Goal: Information Seeking & Learning: Check status

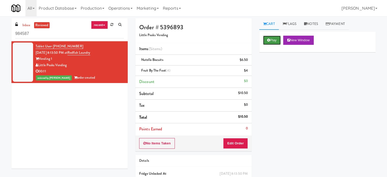
click at [271, 38] on button "Play" at bounding box center [272, 40] width 18 height 9
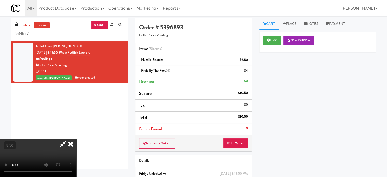
click at [76, 139] on video at bounding box center [38, 158] width 76 height 38
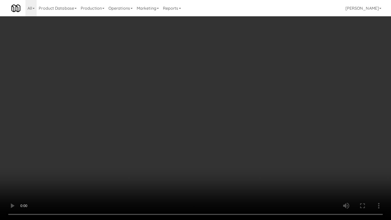
click at [194, 118] on video at bounding box center [195, 110] width 391 height 220
drag, startPoint x: 196, startPoint y: 117, endPoint x: 199, endPoint y: 116, distance: 2.8
click at [196, 117] on video at bounding box center [195, 110] width 391 height 220
click at [210, 120] on video at bounding box center [195, 110] width 391 height 220
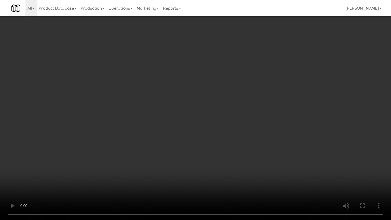
click at [255, 128] on video at bounding box center [195, 110] width 391 height 220
click at [246, 129] on video at bounding box center [195, 110] width 391 height 220
click at [251, 129] on video at bounding box center [195, 110] width 391 height 220
click at [257, 132] on video at bounding box center [195, 110] width 391 height 220
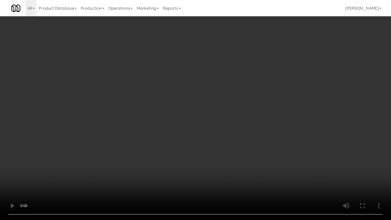
click at [255, 132] on video at bounding box center [195, 110] width 391 height 220
click at [262, 134] on video at bounding box center [195, 110] width 391 height 220
click at [266, 134] on video at bounding box center [195, 110] width 391 height 220
click at [218, 144] on video at bounding box center [195, 110] width 391 height 220
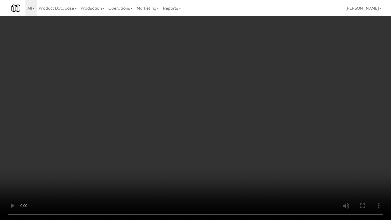
click at [236, 115] on video at bounding box center [195, 110] width 391 height 220
click at [236, 112] on video at bounding box center [195, 110] width 391 height 220
click at [244, 107] on video at bounding box center [195, 110] width 391 height 220
click at [277, 107] on video at bounding box center [195, 110] width 391 height 220
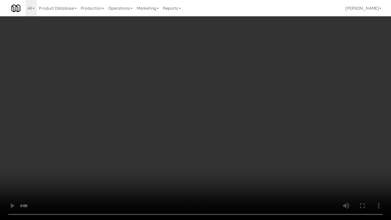
click at [276, 107] on video at bounding box center [195, 110] width 391 height 220
click at [277, 107] on video at bounding box center [195, 110] width 391 height 220
click at [257, 116] on video at bounding box center [195, 110] width 391 height 220
click at [277, 112] on video at bounding box center [195, 110] width 391 height 220
click at [265, 114] on video at bounding box center [195, 110] width 391 height 220
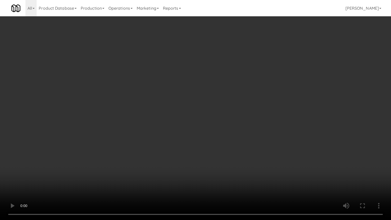
click at [274, 119] on video at bounding box center [195, 110] width 391 height 220
click at [268, 119] on video at bounding box center [195, 110] width 391 height 220
click at [197, 175] on video at bounding box center [195, 110] width 391 height 220
click at [206, 140] on video at bounding box center [195, 110] width 391 height 220
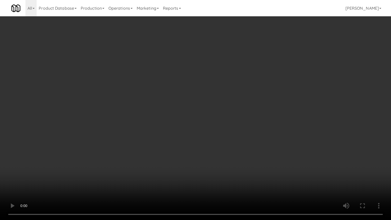
click at [208, 136] on video at bounding box center [195, 110] width 391 height 220
click at [210, 132] on video at bounding box center [195, 110] width 391 height 220
click at [220, 134] on video at bounding box center [195, 110] width 391 height 220
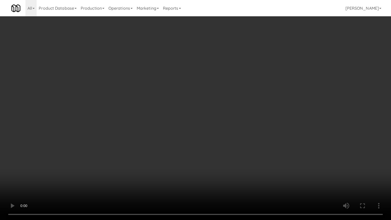
click at [231, 130] on video at bounding box center [195, 110] width 391 height 220
click at [230, 131] on video at bounding box center [195, 110] width 391 height 220
click at [255, 132] on video at bounding box center [195, 110] width 391 height 220
click at [253, 133] on video at bounding box center [195, 110] width 391 height 220
click at [257, 133] on video at bounding box center [195, 110] width 391 height 220
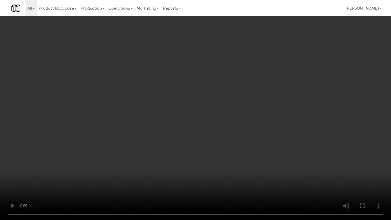
drag, startPoint x: 208, startPoint y: 195, endPoint x: 204, endPoint y: 157, distance: 38.9
click at [208, 177] on video at bounding box center [195, 110] width 391 height 220
click at [196, 153] on video at bounding box center [195, 110] width 391 height 220
click at [200, 150] on video at bounding box center [195, 110] width 391 height 220
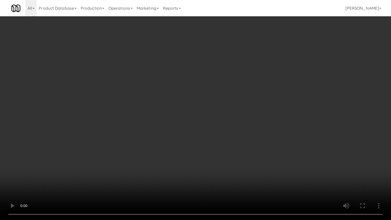
click at [201, 149] on video at bounding box center [195, 110] width 391 height 220
click at [225, 150] on video at bounding box center [195, 110] width 391 height 220
click at [224, 151] on video at bounding box center [195, 110] width 391 height 220
click at [225, 151] on video at bounding box center [195, 110] width 391 height 220
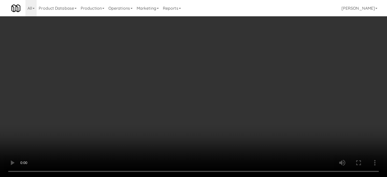
drag, startPoint x: 186, startPoint y: 121, endPoint x: 184, endPoint y: 117, distance: 4.0
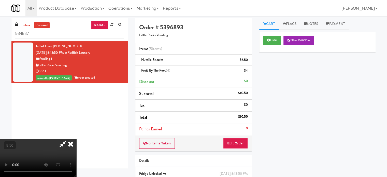
click at [76, 139] on video at bounding box center [38, 158] width 76 height 38
drag, startPoint x: 181, startPoint y: 110, endPoint x: 182, endPoint y: 107, distance: 3.7
click at [76, 139] on video at bounding box center [38, 158] width 76 height 38
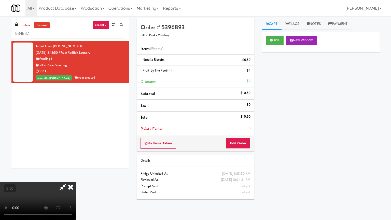
drag, startPoint x: 225, startPoint y: 166, endPoint x: 212, endPoint y: 139, distance: 30.3
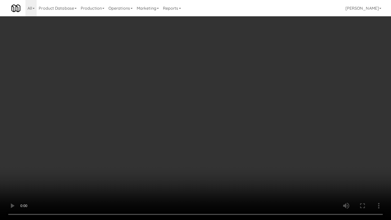
click at [225, 165] on video at bounding box center [195, 110] width 391 height 220
click at [211, 138] on video at bounding box center [195, 110] width 391 height 220
click at [201, 138] on video at bounding box center [195, 110] width 391 height 220
click at [205, 135] on video at bounding box center [195, 110] width 391 height 220
drag, startPoint x: 220, startPoint y: 165, endPoint x: 235, endPoint y: 143, distance: 26.6
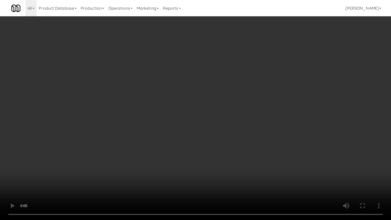
click at [221, 164] on video at bounding box center [195, 110] width 391 height 220
click at [233, 142] on video at bounding box center [195, 110] width 391 height 220
click at [230, 140] on video at bounding box center [195, 110] width 391 height 220
click at [208, 176] on video at bounding box center [195, 110] width 391 height 220
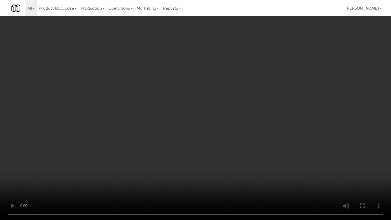
click at [211, 143] on video at bounding box center [195, 110] width 391 height 220
click at [212, 142] on video at bounding box center [195, 110] width 391 height 220
click at [217, 148] on video at bounding box center [195, 110] width 391 height 220
click at [214, 144] on video at bounding box center [195, 110] width 391 height 220
click at [215, 142] on video at bounding box center [195, 110] width 391 height 220
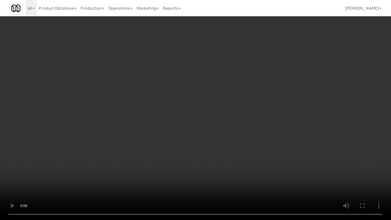
click at [218, 130] on video at bounding box center [195, 110] width 391 height 220
click at [217, 130] on video at bounding box center [195, 110] width 391 height 220
click at [220, 129] on video at bounding box center [195, 110] width 391 height 220
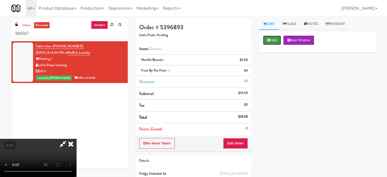
click at [279, 42] on button "Hide" at bounding box center [272, 40] width 18 height 9
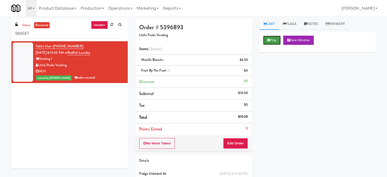
click at [278, 39] on button "Play" at bounding box center [272, 40] width 18 height 9
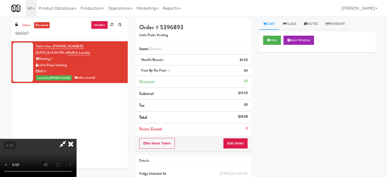
drag, startPoint x: 109, startPoint y: 158, endPoint x: 94, endPoint y: 144, distance: 20.2
click at [76, 156] on video at bounding box center [38, 158] width 76 height 38
drag, startPoint x: 172, startPoint y: 79, endPoint x: 168, endPoint y: 72, distance: 8.7
click at [76, 139] on video at bounding box center [38, 158] width 76 height 38
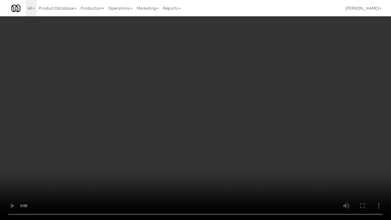
drag, startPoint x: 228, startPoint y: 190, endPoint x: 227, endPoint y: 186, distance: 4.3
click at [228, 177] on video at bounding box center [195, 110] width 391 height 220
click at [212, 152] on video at bounding box center [195, 110] width 391 height 220
click at [217, 177] on video at bounding box center [195, 110] width 391 height 220
click at [204, 159] on video at bounding box center [195, 110] width 391 height 220
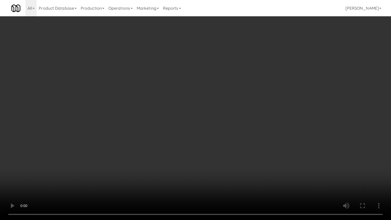
click at [204, 156] on video at bounding box center [195, 110] width 391 height 220
click at [215, 159] on video at bounding box center [195, 110] width 391 height 220
click at [212, 160] on video at bounding box center [195, 110] width 391 height 220
click at [226, 160] on video at bounding box center [195, 110] width 391 height 220
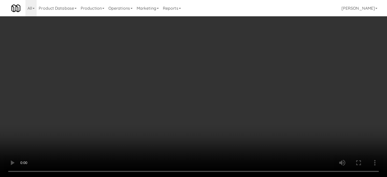
click at [124, 135] on video at bounding box center [193, 88] width 387 height 177
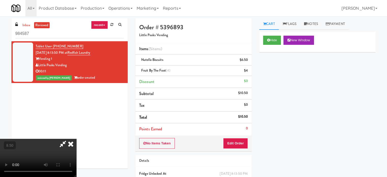
drag, startPoint x: 125, startPoint y: 135, endPoint x: 122, endPoint y: 160, distance: 24.9
click at [76, 139] on video at bounding box center [38, 158] width 76 height 38
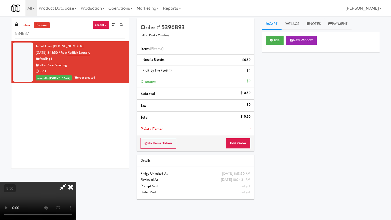
click at [76, 177] on video at bounding box center [38, 201] width 76 height 38
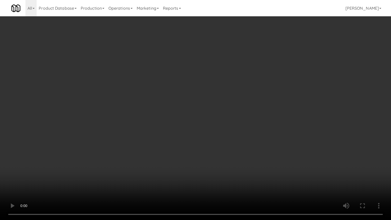
click at [144, 139] on video at bounding box center [195, 110] width 391 height 220
click at [189, 114] on video at bounding box center [195, 110] width 391 height 220
click at [218, 122] on video at bounding box center [195, 110] width 391 height 220
click at [209, 75] on video at bounding box center [195, 110] width 391 height 220
click at [210, 73] on video at bounding box center [195, 110] width 391 height 220
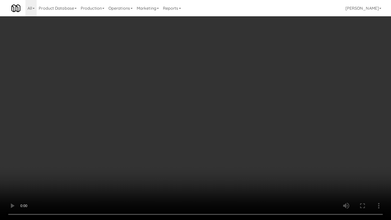
drag, startPoint x: 189, startPoint y: 119, endPoint x: 190, endPoint y: 110, distance: 8.9
click at [189, 119] on video at bounding box center [195, 110] width 391 height 220
click at [183, 149] on video at bounding box center [195, 110] width 391 height 220
drag, startPoint x: 144, startPoint y: 143, endPoint x: 173, endPoint y: 80, distance: 69.2
click at [144, 143] on video at bounding box center [195, 110] width 391 height 220
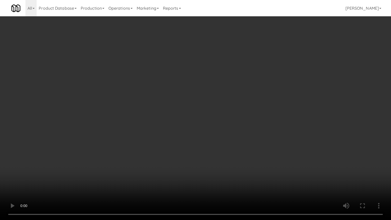
click at [173, 76] on video at bounding box center [195, 110] width 391 height 220
click at [173, 77] on video at bounding box center [195, 110] width 391 height 220
click at [183, 75] on video at bounding box center [195, 110] width 391 height 220
click at [180, 77] on video at bounding box center [195, 110] width 391 height 220
click at [190, 78] on video at bounding box center [195, 110] width 391 height 220
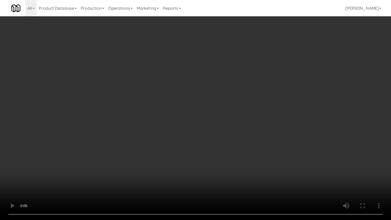
click at [190, 79] on video at bounding box center [195, 110] width 391 height 220
click at [195, 83] on video at bounding box center [195, 110] width 391 height 220
click at [197, 86] on video at bounding box center [195, 110] width 391 height 220
click at [194, 119] on video at bounding box center [195, 110] width 391 height 220
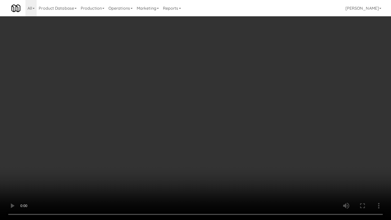
click at [208, 124] on video at bounding box center [195, 110] width 391 height 220
click at [238, 146] on video at bounding box center [195, 110] width 391 height 220
click at [224, 144] on video at bounding box center [195, 110] width 391 height 220
click at [225, 143] on video at bounding box center [195, 110] width 391 height 220
click at [210, 140] on video at bounding box center [195, 110] width 391 height 220
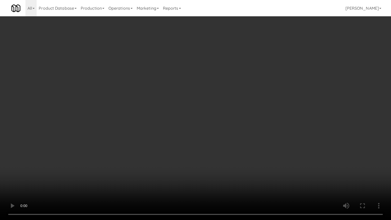
click at [209, 140] on video at bounding box center [195, 110] width 391 height 220
click at [207, 129] on video at bounding box center [195, 110] width 391 height 220
click at [206, 127] on video at bounding box center [195, 110] width 391 height 220
click at [198, 128] on video at bounding box center [195, 110] width 391 height 220
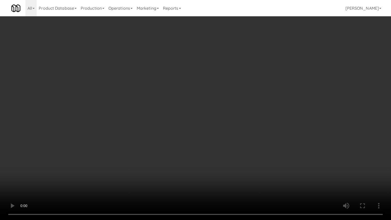
click at [213, 135] on video at bounding box center [195, 110] width 391 height 220
click at [210, 136] on video at bounding box center [195, 110] width 391 height 220
click at [213, 136] on video at bounding box center [195, 110] width 391 height 220
click at [204, 133] on video at bounding box center [195, 110] width 391 height 220
click at [205, 131] on video at bounding box center [195, 110] width 391 height 220
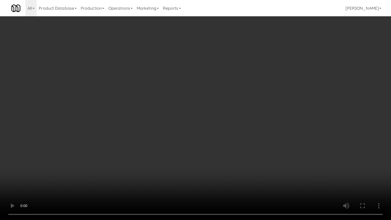
click at [205, 131] on video at bounding box center [195, 110] width 391 height 220
click at [209, 133] on video at bounding box center [195, 110] width 391 height 220
click at [210, 133] on video at bounding box center [195, 110] width 391 height 220
click at [213, 136] on video at bounding box center [195, 110] width 391 height 220
click at [210, 133] on video at bounding box center [195, 110] width 391 height 220
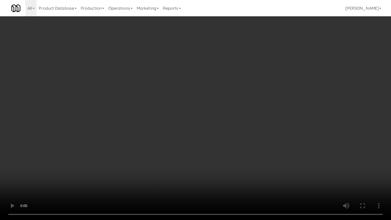
click at [215, 133] on video at bounding box center [195, 110] width 391 height 220
click at [220, 134] on video at bounding box center [195, 110] width 391 height 220
click at [202, 136] on video at bounding box center [195, 110] width 391 height 220
click at [208, 136] on video at bounding box center [195, 110] width 391 height 220
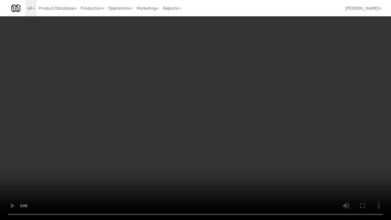
drag, startPoint x: 211, startPoint y: 135, endPoint x: 220, endPoint y: 135, distance: 8.7
click at [213, 135] on video at bounding box center [195, 110] width 391 height 220
click at [218, 137] on video at bounding box center [195, 110] width 391 height 220
click at [230, 125] on video at bounding box center [195, 110] width 391 height 220
click at [232, 115] on video at bounding box center [195, 110] width 391 height 220
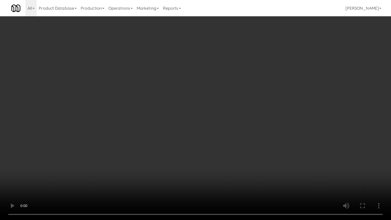
click at [235, 112] on video at bounding box center [195, 110] width 391 height 220
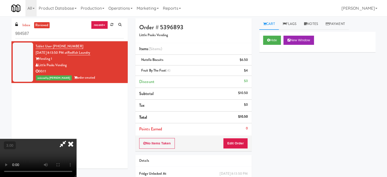
click at [76, 139] on icon at bounding box center [70, 144] width 11 height 10
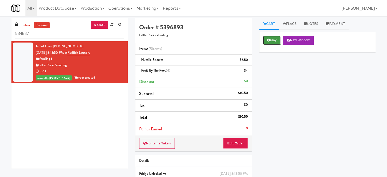
click at [272, 39] on button "Play" at bounding box center [272, 40] width 18 height 9
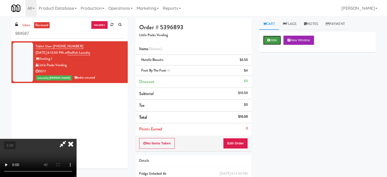
click at [275, 41] on button "Hide" at bounding box center [272, 40] width 18 height 9
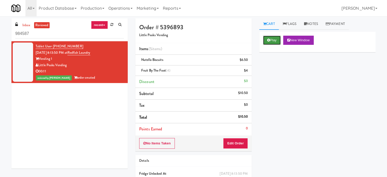
click at [276, 40] on button "Play" at bounding box center [272, 40] width 18 height 9
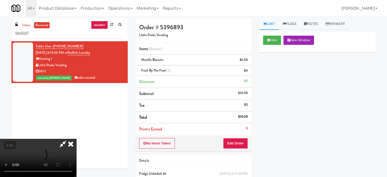
click at [76, 139] on video at bounding box center [38, 158] width 76 height 38
drag, startPoint x: 196, startPoint y: 86, endPoint x: 212, endPoint y: 84, distance: 15.4
click at [76, 139] on video at bounding box center [38, 158] width 76 height 38
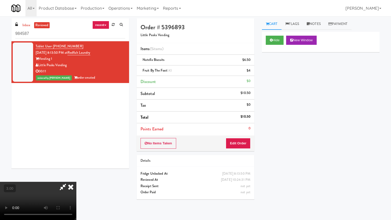
click at [76, 177] on video at bounding box center [38, 201] width 76 height 38
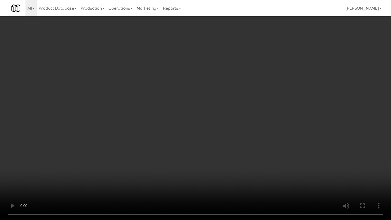
click at [213, 83] on video at bounding box center [195, 110] width 391 height 220
click at [201, 116] on video at bounding box center [195, 110] width 391 height 220
drag, startPoint x: 202, startPoint y: 115, endPoint x: 204, endPoint y: 114, distance: 2.8
click at [203, 116] on video at bounding box center [195, 110] width 391 height 220
click at [190, 123] on video at bounding box center [195, 110] width 391 height 220
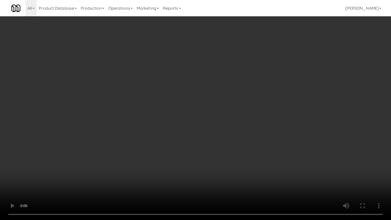
click at [193, 122] on video at bounding box center [195, 110] width 391 height 220
click at [222, 128] on video at bounding box center [195, 110] width 391 height 220
click at [220, 130] on video at bounding box center [195, 110] width 391 height 220
click at [228, 130] on video at bounding box center [195, 110] width 391 height 220
click at [223, 133] on video at bounding box center [195, 110] width 391 height 220
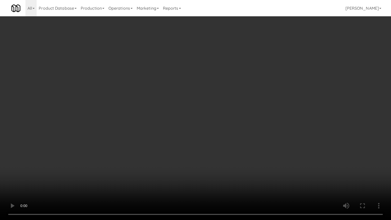
click at [232, 136] on video at bounding box center [195, 110] width 391 height 220
click at [214, 133] on video at bounding box center [195, 110] width 391 height 220
click at [221, 131] on video at bounding box center [195, 110] width 391 height 220
drag, startPoint x: 220, startPoint y: 132, endPoint x: 223, endPoint y: 132, distance: 3.1
click at [221, 132] on video at bounding box center [195, 110] width 391 height 220
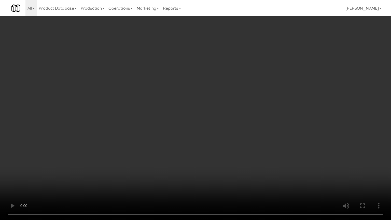
click at [225, 135] on video at bounding box center [195, 110] width 391 height 220
click at [208, 133] on video at bounding box center [195, 110] width 391 height 220
click at [238, 135] on video at bounding box center [195, 110] width 391 height 220
click at [180, 131] on video at bounding box center [195, 110] width 391 height 220
click at [200, 120] on video at bounding box center [195, 110] width 391 height 220
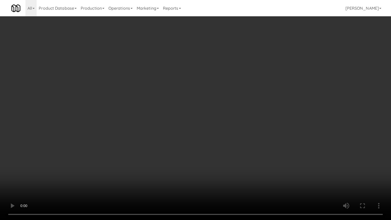
click at [181, 122] on video at bounding box center [195, 110] width 391 height 220
click at [200, 123] on video at bounding box center [195, 110] width 391 height 220
click at [193, 125] on video at bounding box center [195, 110] width 391 height 220
click at [225, 128] on video at bounding box center [195, 110] width 391 height 220
click at [209, 128] on video at bounding box center [195, 110] width 391 height 220
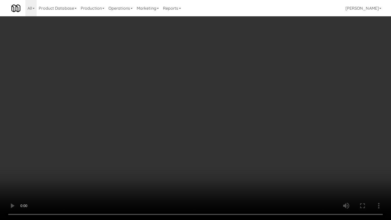
click at [219, 128] on video at bounding box center [195, 110] width 391 height 220
click at [217, 128] on video at bounding box center [195, 110] width 391 height 220
click at [228, 128] on video at bounding box center [195, 110] width 391 height 220
click at [202, 129] on video at bounding box center [195, 110] width 391 height 220
click at [209, 131] on video at bounding box center [195, 110] width 391 height 220
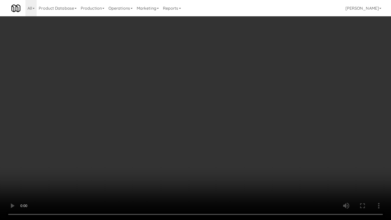
click at [208, 132] on video at bounding box center [195, 110] width 391 height 220
click at [226, 128] on video at bounding box center [195, 110] width 391 height 220
click at [217, 130] on video at bounding box center [195, 110] width 391 height 220
click at [232, 129] on video at bounding box center [195, 110] width 391 height 220
click at [214, 131] on video at bounding box center [195, 110] width 391 height 220
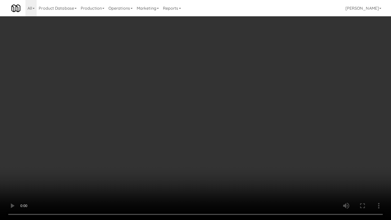
click at [216, 128] on video at bounding box center [195, 110] width 391 height 220
click at [213, 125] on video at bounding box center [195, 110] width 391 height 220
click at [217, 117] on video at bounding box center [195, 110] width 391 height 220
click at [215, 120] on video at bounding box center [195, 110] width 391 height 220
click at [201, 119] on video at bounding box center [195, 110] width 391 height 220
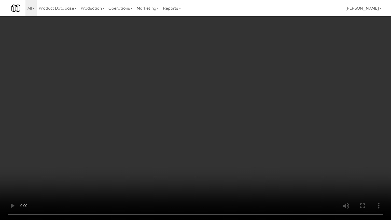
click at [203, 116] on video at bounding box center [195, 110] width 391 height 220
click at [208, 115] on video at bounding box center [195, 110] width 391 height 220
click at [209, 116] on video at bounding box center [195, 110] width 391 height 220
click at [230, 119] on video at bounding box center [195, 110] width 391 height 220
click at [223, 118] on video at bounding box center [195, 110] width 391 height 220
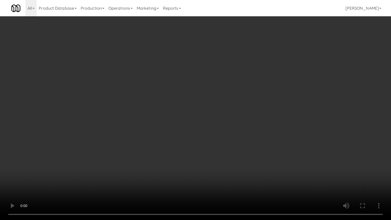
click at [220, 109] on video at bounding box center [195, 110] width 391 height 220
click at [215, 110] on video at bounding box center [195, 110] width 391 height 220
click at [236, 116] on video at bounding box center [195, 110] width 391 height 220
click at [229, 117] on video at bounding box center [195, 110] width 391 height 220
click at [233, 118] on video at bounding box center [195, 110] width 391 height 220
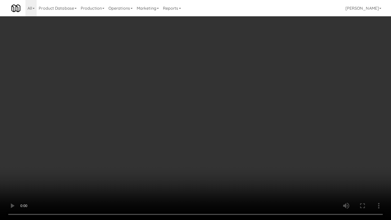
click at [233, 117] on video at bounding box center [195, 110] width 391 height 220
click at [235, 116] on video at bounding box center [195, 110] width 391 height 220
click at [232, 117] on video at bounding box center [195, 110] width 391 height 220
click at [236, 120] on video at bounding box center [195, 110] width 391 height 220
click at [229, 117] on video at bounding box center [195, 110] width 391 height 220
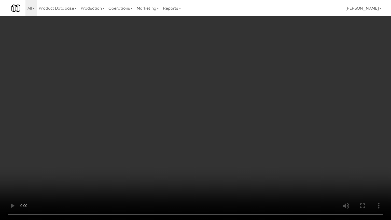
click at [231, 116] on video at bounding box center [195, 110] width 391 height 220
click at [224, 117] on video at bounding box center [195, 110] width 391 height 220
click at [224, 112] on video at bounding box center [195, 110] width 391 height 220
click at [226, 110] on video at bounding box center [195, 110] width 391 height 220
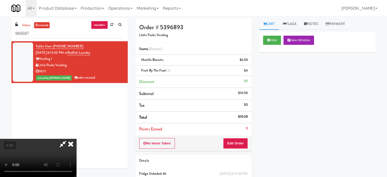
drag, startPoint x: 144, startPoint y: 121, endPoint x: 145, endPoint y: 117, distance: 4.1
click at [76, 139] on video at bounding box center [38, 158] width 76 height 38
drag, startPoint x: 145, startPoint y: 117, endPoint x: 145, endPoint y: 146, distance: 29.3
click at [76, 139] on video at bounding box center [38, 158] width 76 height 38
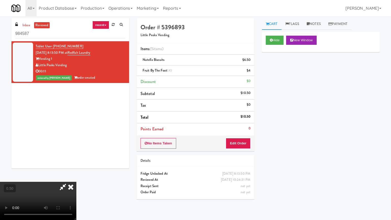
click at [76, 177] on video at bounding box center [38, 201] width 76 height 38
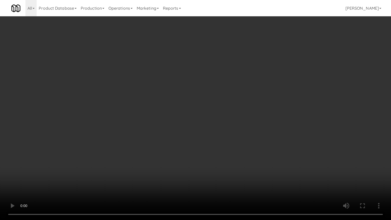
drag, startPoint x: 311, startPoint y: 113, endPoint x: 266, endPoint y: 38, distance: 87.7
click at [306, 105] on video at bounding box center [195, 110] width 391 height 220
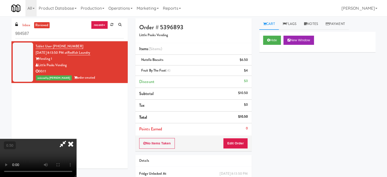
click at [76, 139] on icon at bounding box center [70, 144] width 11 height 10
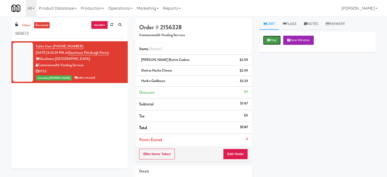
click at [279, 41] on button "Play" at bounding box center [272, 40] width 18 height 9
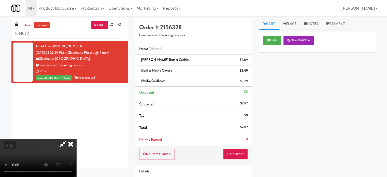
click at [76, 139] on video at bounding box center [38, 158] width 76 height 38
click at [74, 139] on video at bounding box center [38, 158] width 76 height 38
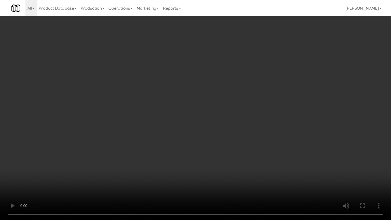
click at [52, 147] on video at bounding box center [195, 110] width 391 height 220
click at [82, 119] on video at bounding box center [195, 110] width 391 height 220
click at [104, 119] on video at bounding box center [195, 110] width 391 height 220
click at [105, 118] on video at bounding box center [195, 110] width 391 height 220
click at [106, 118] on video at bounding box center [195, 110] width 391 height 220
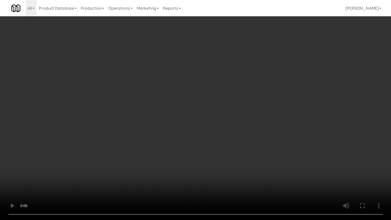
click at [132, 119] on video at bounding box center [195, 110] width 391 height 220
click at [144, 120] on video at bounding box center [195, 110] width 391 height 220
drag, startPoint x: 287, startPoint y: 166, endPoint x: 248, endPoint y: 129, distance: 54.0
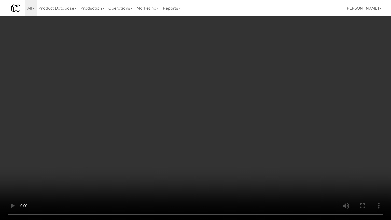
click at [287, 166] on video at bounding box center [195, 110] width 391 height 220
drag, startPoint x: 234, startPoint y: 127, endPoint x: 236, endPoint y: 124, distance: 3.1
click at [234, 126] on video at bounding box center [195, 110] width 391 height 220
drag, startPoint x: 236, startPoint y: 124, endPoint x: 294, endPoint y: 103, distance: 61.9
click at [236, 124] on video at bounding box center [195, 110] width 391 height 220
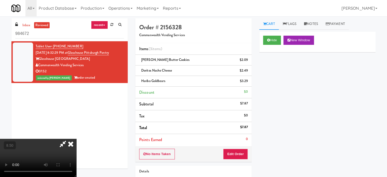
drag, startPoint x: 186, startPoint y: 139, endPoint x: 182, endPoint y: 129, distance: 11.0
click at [76, 139] on video at bounding box center [38, 158] width 76 height 38
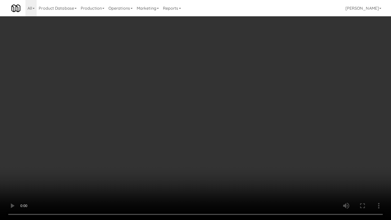
click at [88, 176] on video at bounding box center [195, 110] width 391 height 220
click at [106, 145] on video at bounding box center [195, 110] width 391 height 220
click at [115, 149] on video at bounding box center [195, 110] width 391 height 220
click at [163, 147] on video at bounding box center [195, 110] width 391 height 220
click at [172, 133] on video at bounding box center [195, 110] width 391 height 220
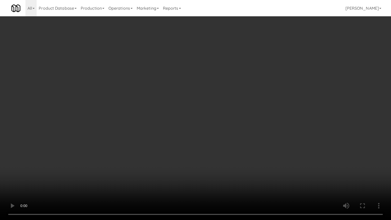
click at [174, 125] on video at bounding box center [195, 110] width 391 height 220
drag, startPoint x: 65, startPoint y: 176, endPoint x: 95, endPoint y: 149, distance: 40.3
click at [66, 176] on video at bounding box center [195, 110] width 391 height 220
click at [131, 123] on video at bounding box center [195, 110] width 391 height 220
click at [92, 147] on video at bounding box center [195, 110] width 391 height 220
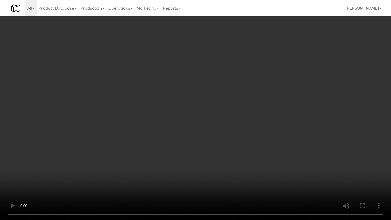
click at [159, 118] on video at bounding box center [195, 110] width 391 height 220
click at [158, 119] on video at bounding box center [195, 110] width 391 height 220
click at [159, 123] on video at bounding box center [195, 110] width 391 height 220
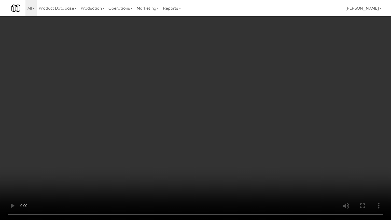
click at [159, 123] on video at bounding box center [195, 110] width 391 height 220
drag, startPoint x: 169, startPoint y: 144, endPoint x: 168, endPoint y: 131, distance: 13.0
click at [169, 143] on video at bounding box center [195, 110] width 391 height 220
click at [227, 120] on video at bounding box center [195, 110] width 391 height 220
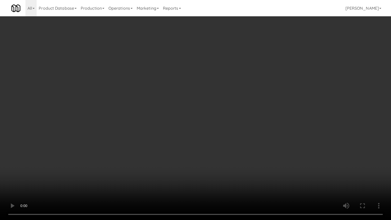
click at [227, 120] on video at bounding box center [195, 110] width 391 height 220
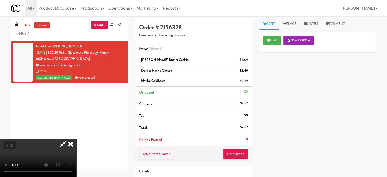
click at [69, 139] on icon at bounding box center [63, 144] width 12 height 10
click at [76, 139] on icon at bounding box center [70, 144] width 11 height 10
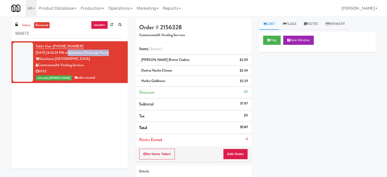
drag, startPoint x: 118, startPoint y: 54, endPoint x: 74, endPoint y: 53, distance: 44.0
click at [74, 53] on div "Tablet User · (208) 954-4492 [DATE] 8:32:29 PM at [GEOGRAPHIC_DATA] Pantry Glas…" at bounding box center [80, 62] width 88 height 38
copy link "Glasshouse Pittsburgh Pantry"
click at [277, 38] on button "Play" at bounding box center [272, 40] width 18 height 9
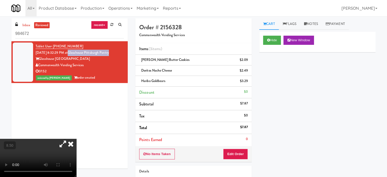
click at [143, 108] on li "Subtotal $7.87" at bounding box center [193, 104] width 116 height 12
drag, startPoint x: 144, startPoint y: 108, endPoint x: 157, endPoint y: 97, distance: 16.7
click at [144, 108] on li "Subtotal $7.87" at bounding box center [193, 104] width 116 height 12
click at [76, 139] on video at bounding box center [38, 158] width 76 height 38
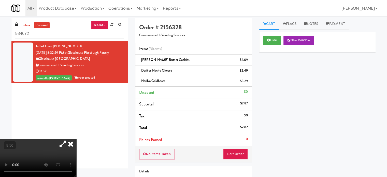
click at [76, 139] on video at bounding box center [38, 158] width 76 height 38
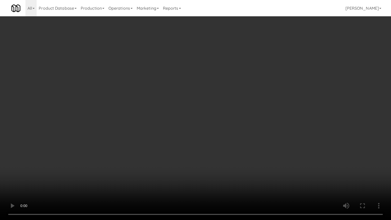
click at [96, 127] on video at bounding box center [195, 110] width 391 height 220
click at [126, 110] on video at bounding box center [195, 110] width 391 height 220
click at [127, 116] on video at bounding box center [195, 110] width 391 height 220
click at [120, 122] on video at bounding box center [195, 110] width 391 height 220
click at [135, 101] on video at bounding box center [195, 110] width 391 height 220
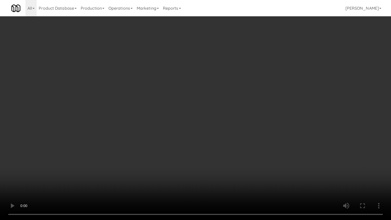
click at [138, 101] on video at bounding box center [195, 110] width 391 height 220
click at [139, 97] on video at bounding box center [195, 110] width 391 height 220
click at [136, 95] on video at bounding box center [195, 110] width 391 height 220
click at [136, 96] on video at bounding box center [195, 110] width 391 height 220
click at [78, 173] on video at bounding box center [195, 110] width 391 height 220
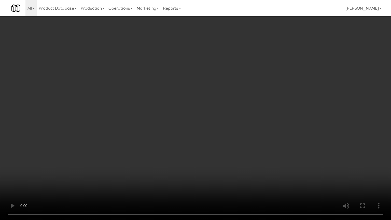
click at [89, 151] on video at bounding box center [195, 110] width 391 height 220
click at [27, 177] on video at bounding box center [195, 110] width 391 height 220
click at [117, 122] on video at bounding box center [195, 110] width 391 height 220
click at [104, 159] on video at bounding box center [195, 110] width 391 height 220
click at [128, 148] on video at bounding box center [195, 110] width 391 height 220
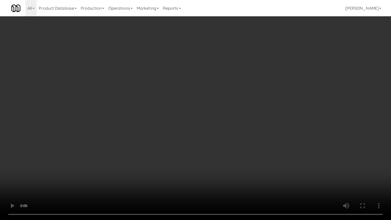
click at [130, 146] on video at bounding box center [195, 110] width 391 height 220
click at [130, 147] on video at bounding box center [195, 110] width 391 height 220
click at [217, 170] on video at bounding box center [195, 110] width 391 height 220
click at [215, 163] on video at bounding box center [195, 110] width 391 height 220
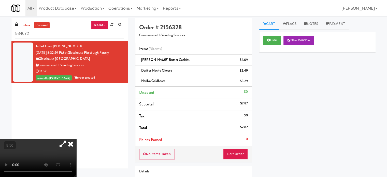
click at [76, 139] on icon at bounding box center [70, 144] width 11 height 10
